Goal: Transaction & Acquisition: Purchase product/service

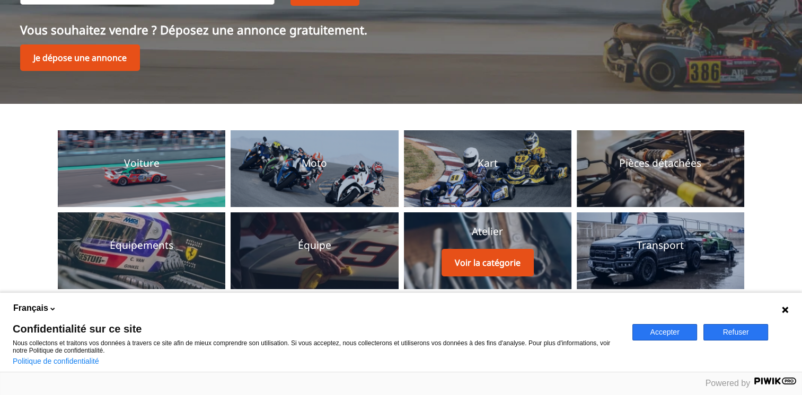
scroll to position [318, 0]
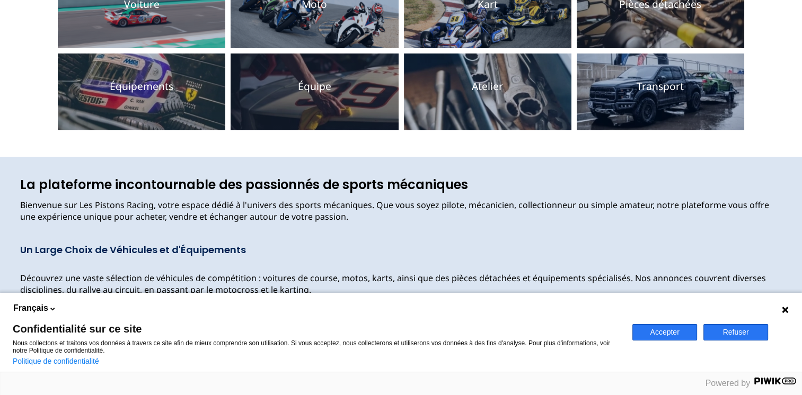
click at [733, 336] on button "Refuser" at bounding box center [735, 332] width 65 height 16
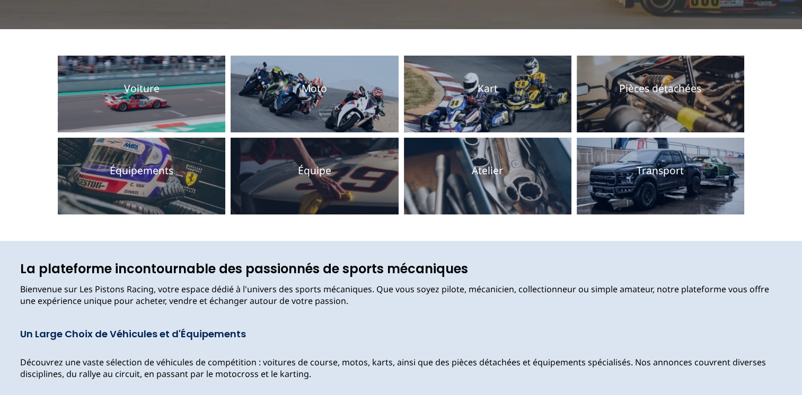
scroll to position [212, 0]
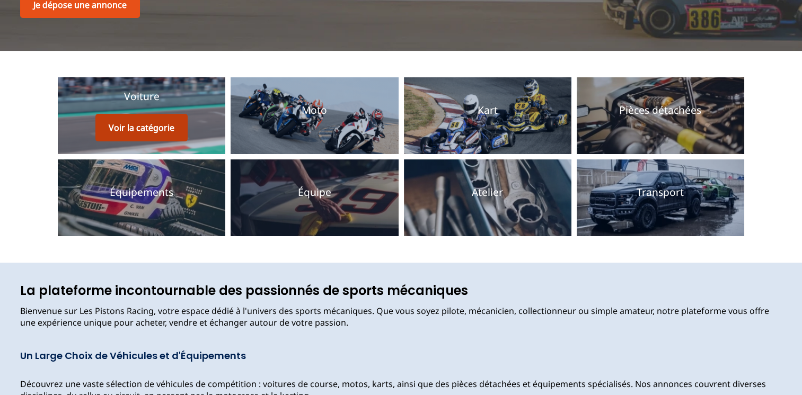
click at [140, 114] on button "Voir la catégorie" at bounding box center [141, 128] width 92 height 28
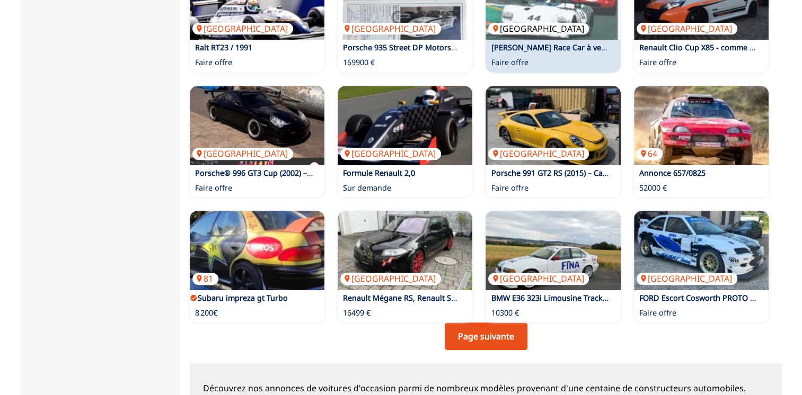
scroll to position [636, 0]
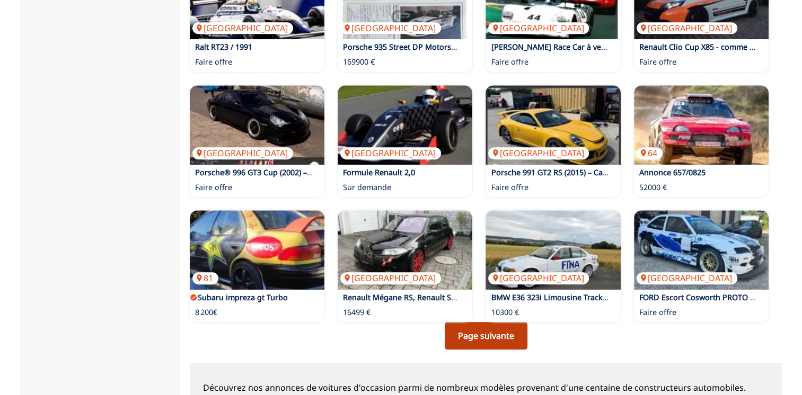
click at [494, 330] on link "Page suivante" at bounding box center [486, 336] width 83 height 28
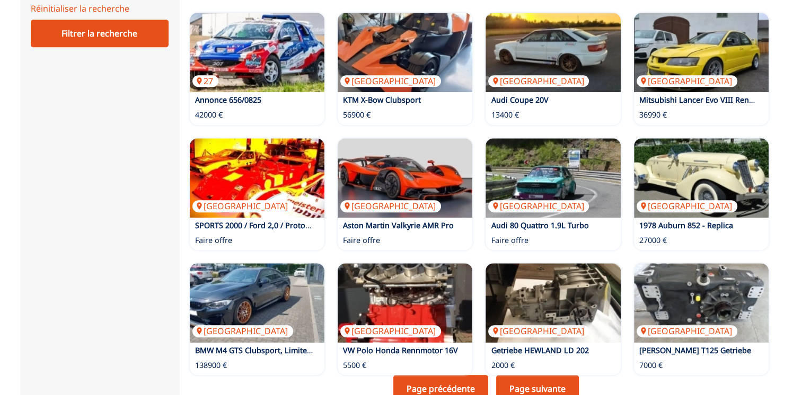
scroll to position [742, 0]
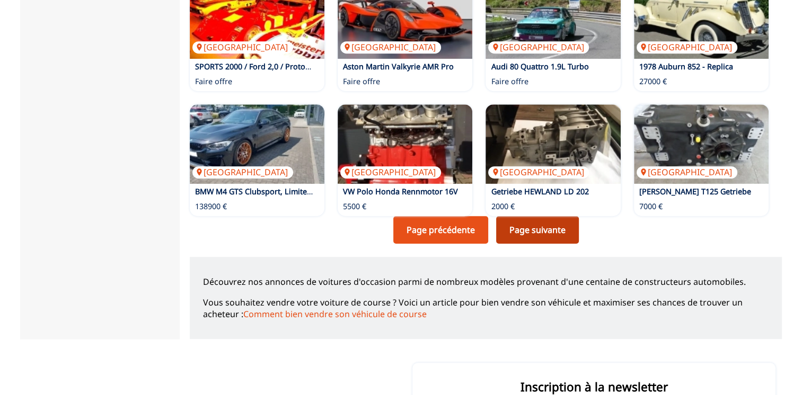
click at [530, 223] on link "Page suivante" at bounding box center [537, 230] width 83 height 28
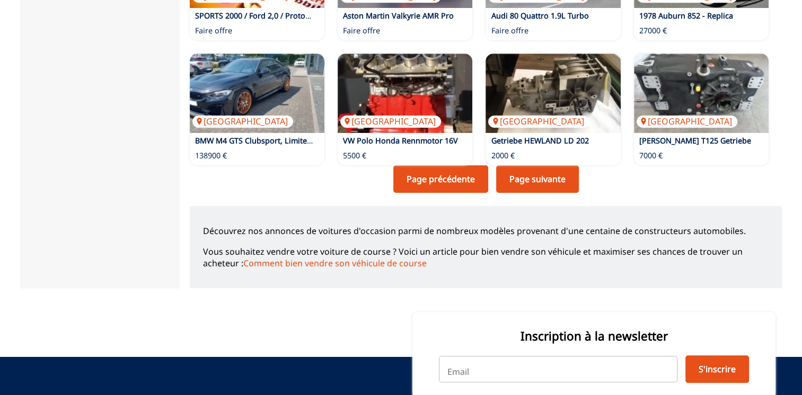
scroll to position [795, 0]
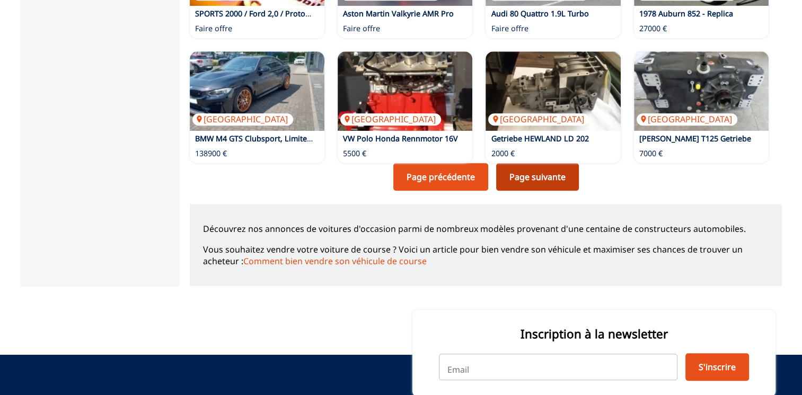
click at [513, 181] on link "Page suivante" at bounding box center [537, 177] width 83 height 28
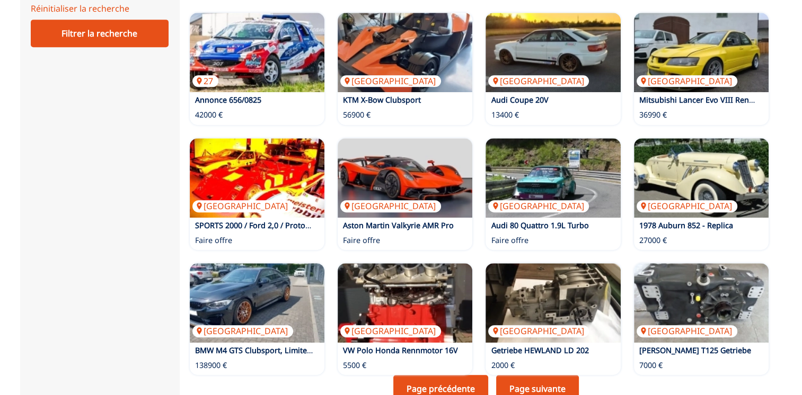
scroll to position [795, 0]
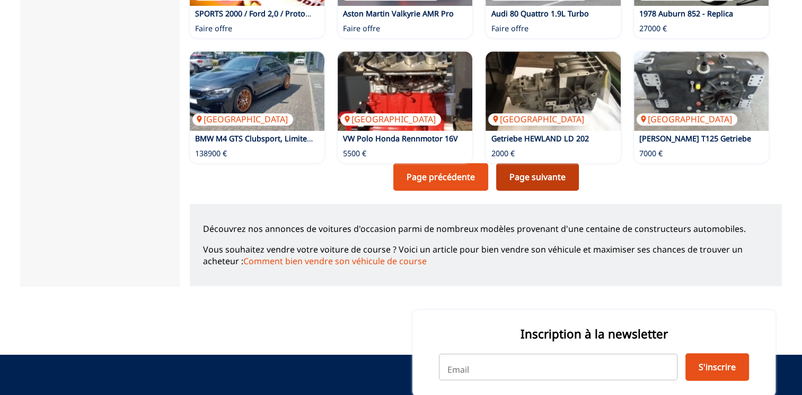
click at [530, 174] on link "Page suivante" at bounding box center [537, 177] width 83 height 28
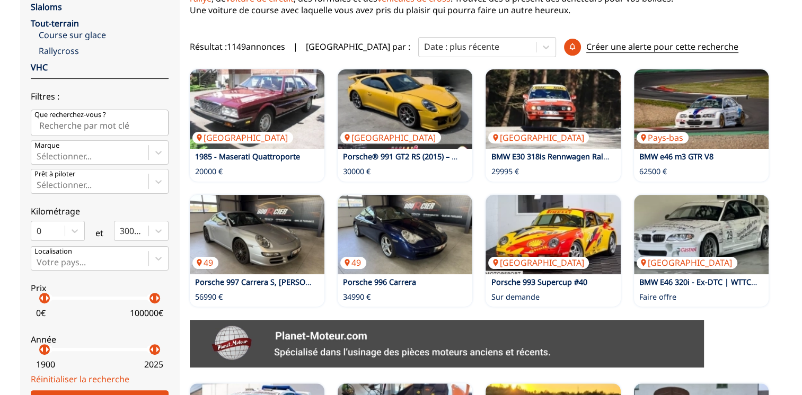
scroll to position [371, 0]
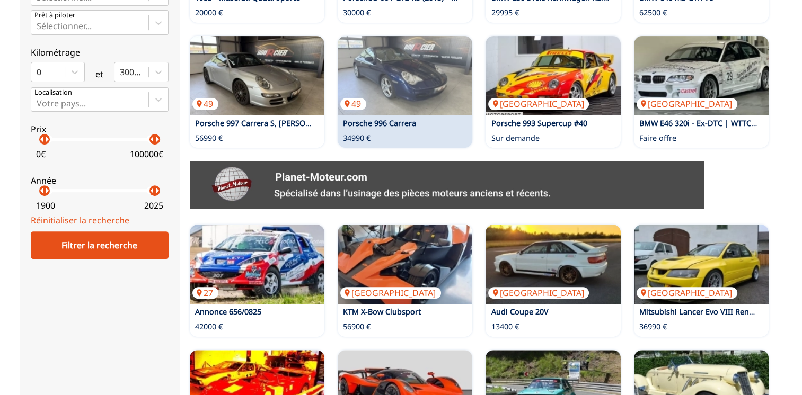
click at [400, 124] on link "Porsche 996 Carrera" at bounding box center [379, 123] width 73 height 10
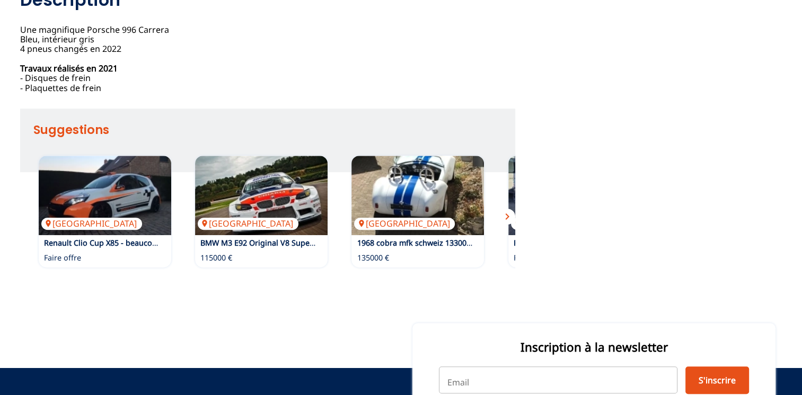
scroll to position [689, 0]
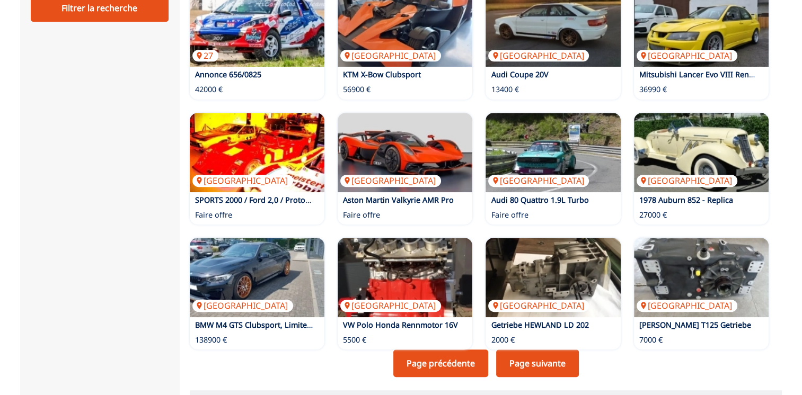
scroll to position [636, 0]
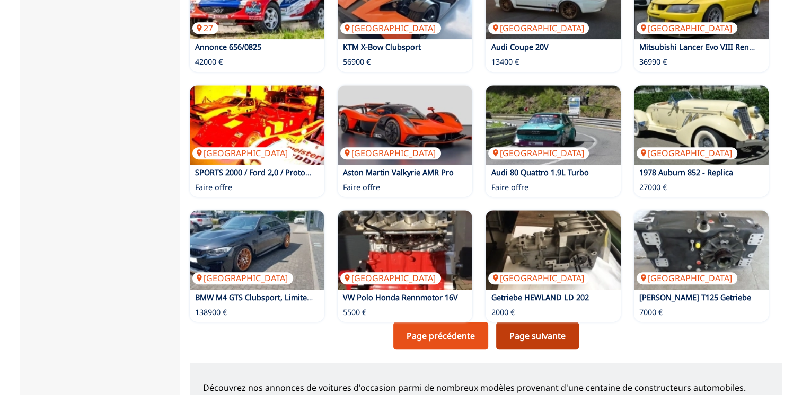
click at [521, 333] on link "Page suivante" at bounding box center [537, 336] width 83 height 28
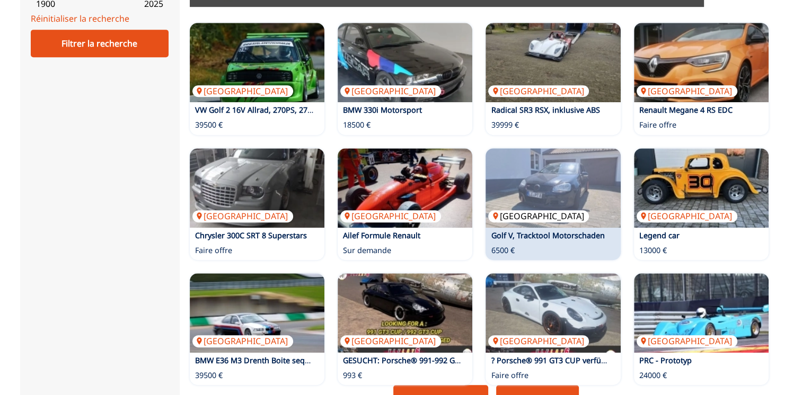
scroll to position [636, 0]
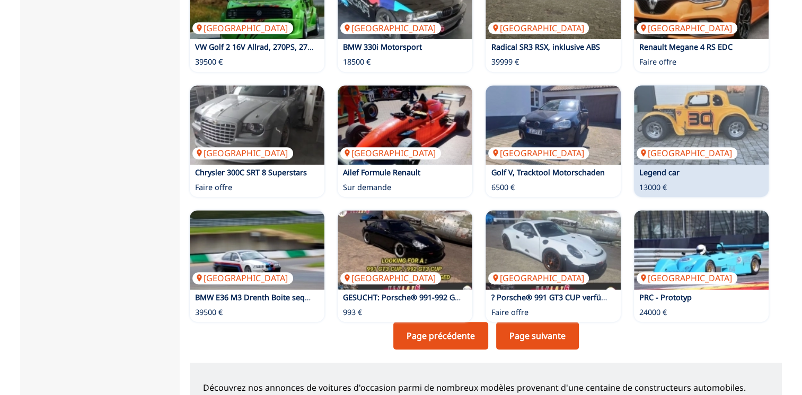
click at [652, 182] on p "13000 €" at bounding box center [653, 187] width 28 height 11
click at [710, 137] on img at bounding box center [701, 124] width 135 height 79
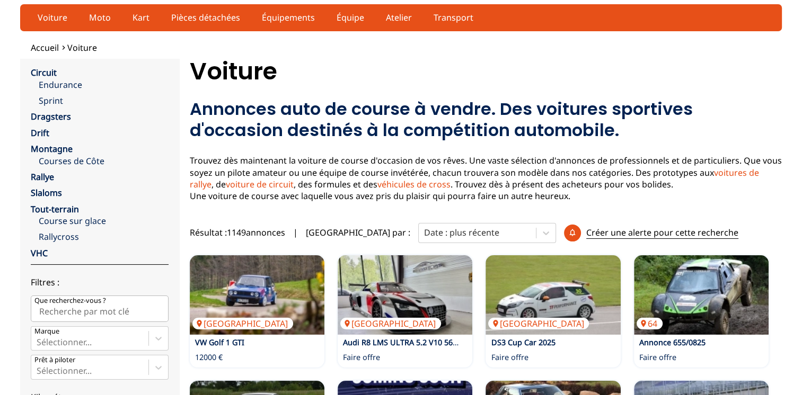
scroll to position [0, 0]
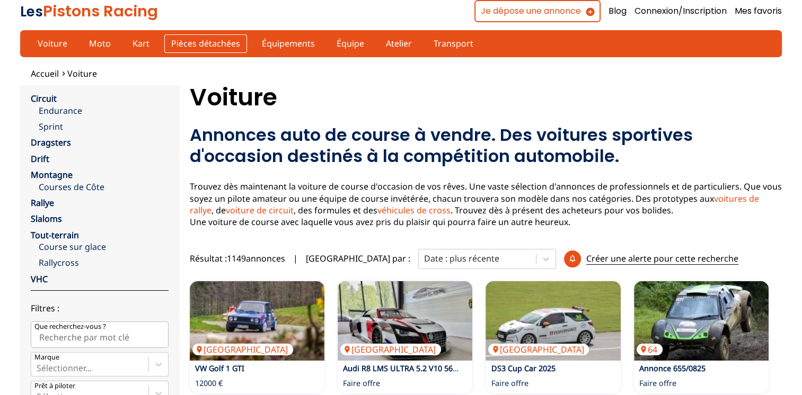
click at [198, 42] on link "Pièces détachées" at bounding box center [205, 43] width 83 height 18
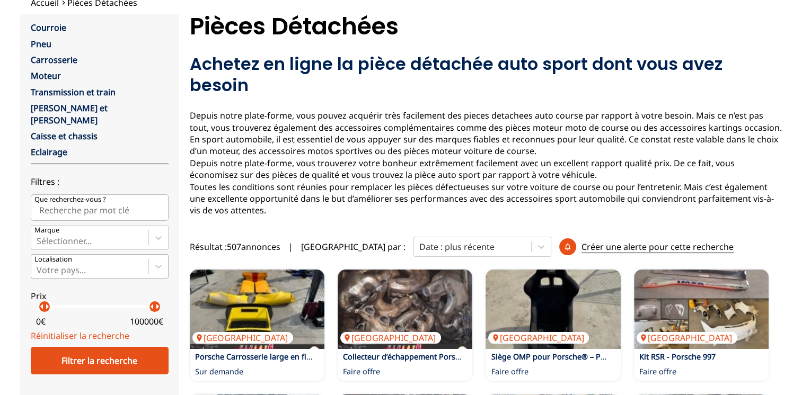
scroll to position [159, 0]
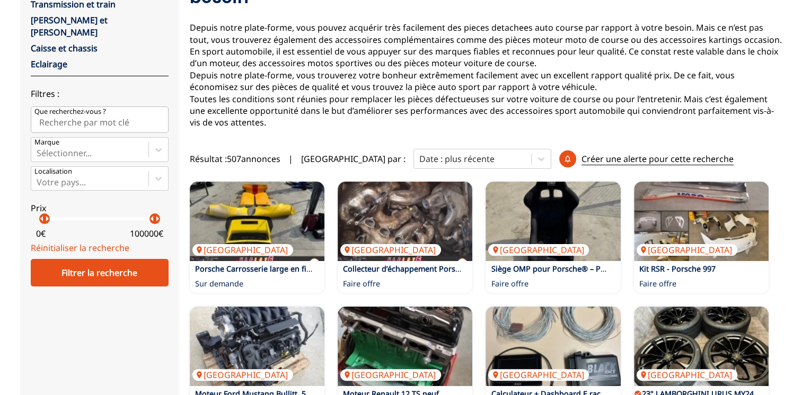
click at [131, 106] on input "Que recherchez-vous ?" at bounding box center [100, 119] width 138 height 26
type input "porsche"
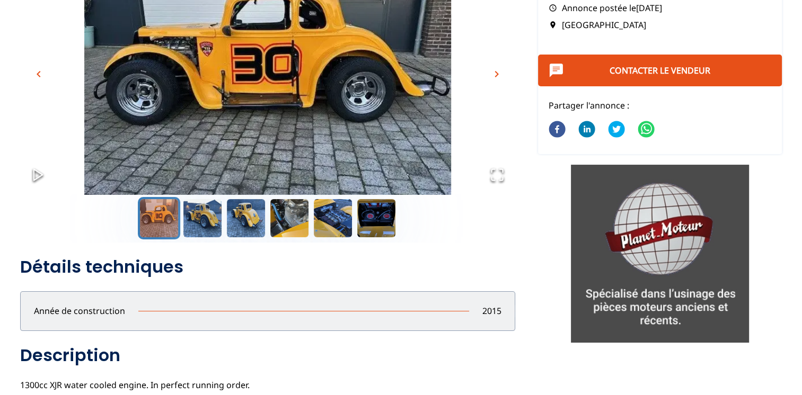
scroll to position [159, 0]
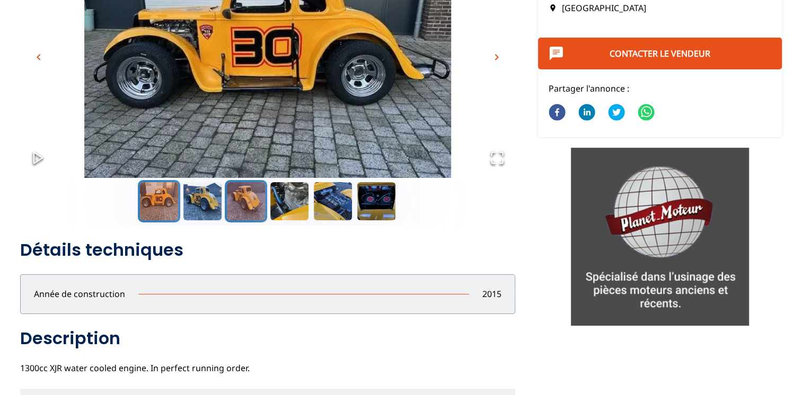
click at [254, 202] on button "Go to Slide 3" at bounding box center [246, 201] width 42 height 42
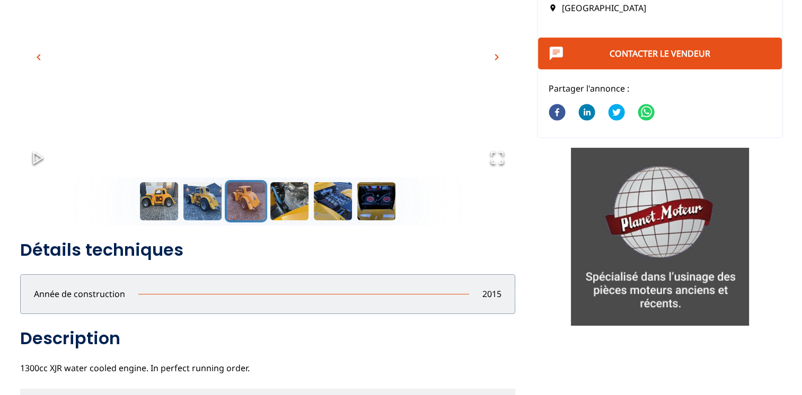
scroll to position [0, 0]
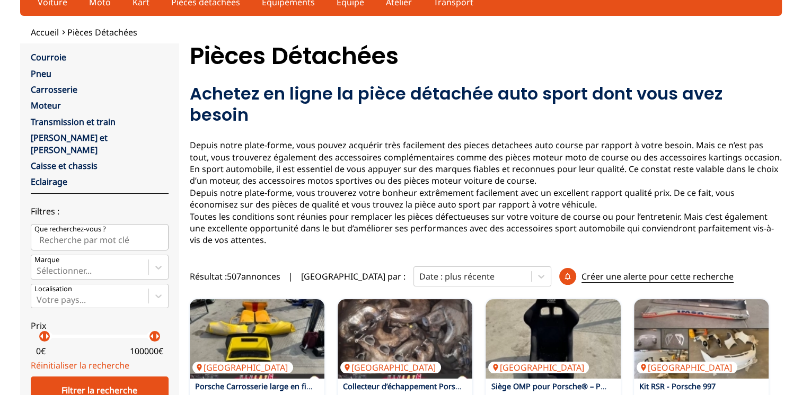
scroll to position [106, 0]
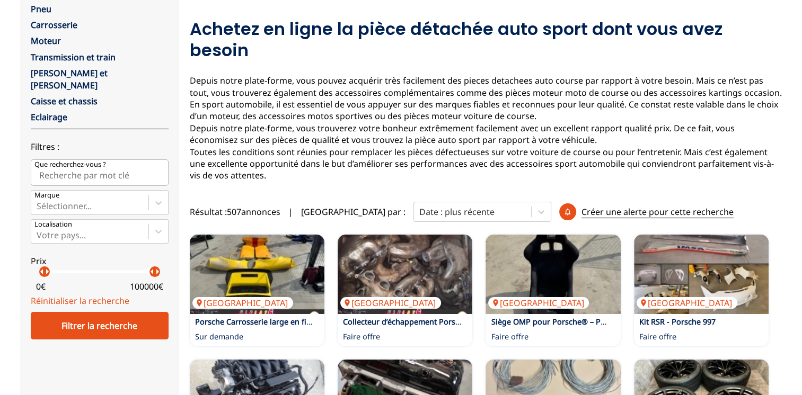
click at [71, 159] on input "Que recherchez-vous ?" at bounding box center [100, 172] width 138 height 26
type input "porsche"
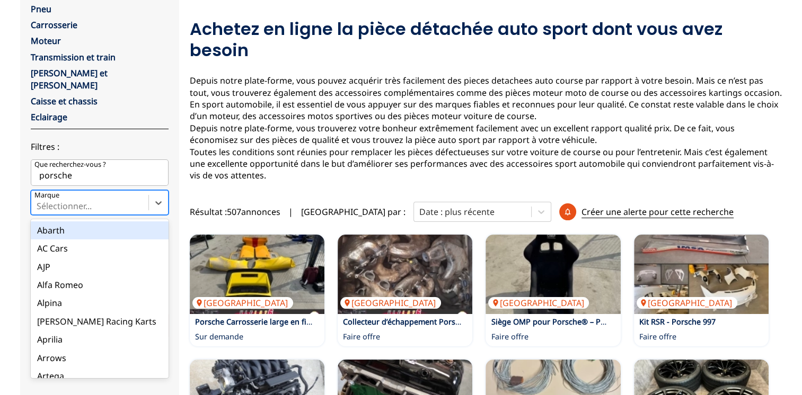
click at [69, 200] on div at bounding box center [90, 206] width 106 height 12
click at [39, 201] on input "Marque option Abarth focused, 1 of 137. 137 results available. Use Up and Down …" at bounding box center [38, 206] width 2 height 10
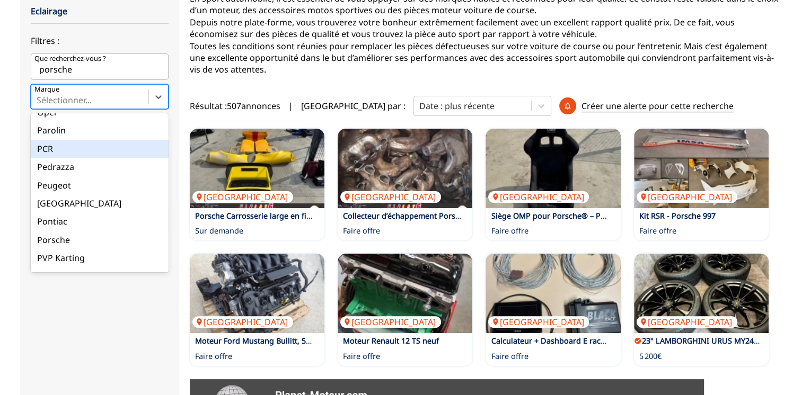
scroll to position [1748, 0]
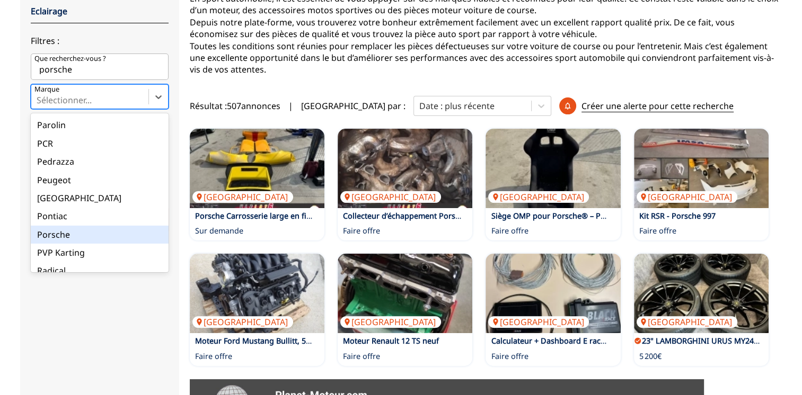
click at [45, 226] on div "Porsche" at bounding box center [100, 235] width 138 height 18
click at [39, 105] on input "Marque option Porsche focused, 103 of 137. 137 results available. Use Up and Do…" at bounding box center [38, 100] width 2 height 10
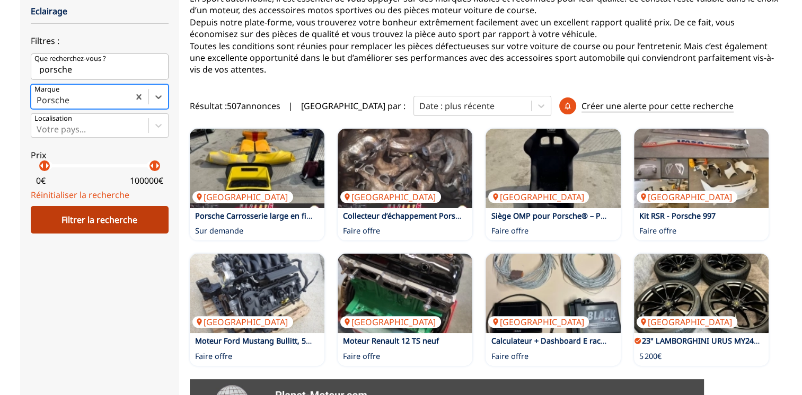
click at [104, 209] on div "Filtrer la recherche" at bounding box center [100, 220] width 138 height 28
